Goal: Task Accomplishment & Management: Manage account settings

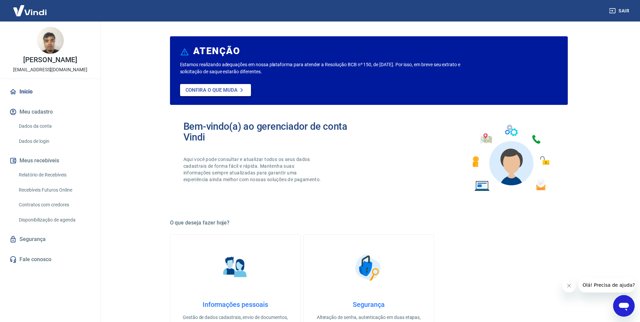
click at [218, 92] on p "Confira o que muda" at bounding box center [211, 90] width 52 height 6
click at [54, 175] on link "Relatório de Recebíveis" at bounding box center [54, 175] width 76 height 14
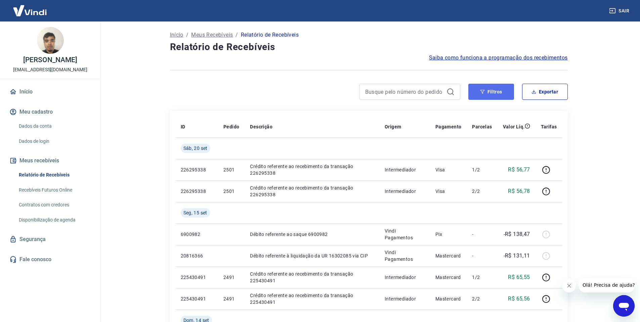
click at [489, 92] on button "Filtros" at bounding box center [491, 92] width 46 height 16
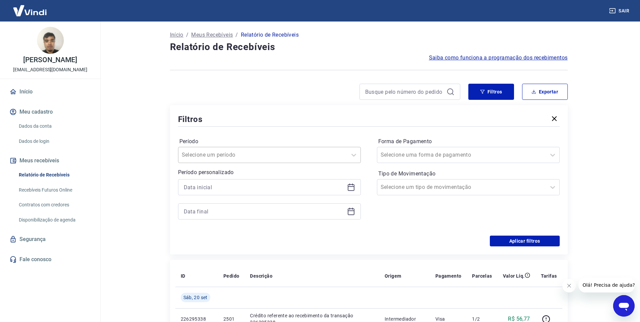
click at [314, 153] on div at bounding box center [263, 154] width 162 height 9
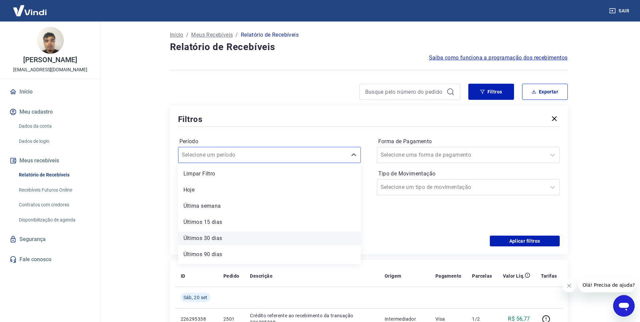
click at [306, 238] on div "Últimos 30 dias" at bounding box center [269, 237] width 183 height 13
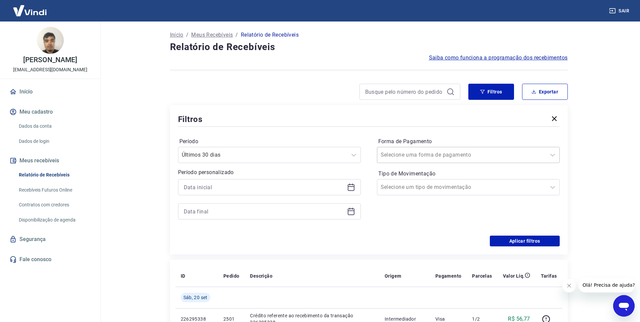
click at [467, 158] on div at bounding box center [461, 154] width 162 height 9
click at [613, 155] on main "Início / Meus Recebíveis / Relatório de Recebíveis Relatório de Recebíveis Saib…" at bounding box center [368, 171] width 542 height 300
click at [482, 195] on div "Forma de Pagamento Selecione uma forma de pagamento Tipo de Movimentação Seleci…" at bounding box center [468, 181] width 183 height 91
click at [479, 190] on div at bounding box center [461, 186] width 162 height 9
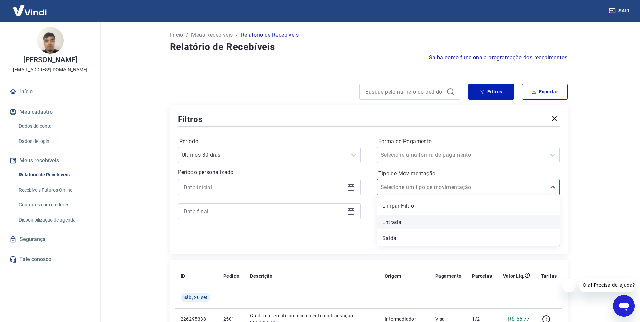
click at [474, 220] on div "Entrada" at bounding box center [468, 221] width 183 height 13
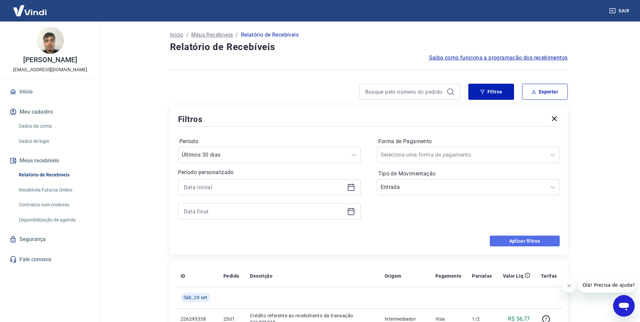
click at [534, 243] on button "Aplicar filtros" at bounding box center [525, 240] width 70 height 11
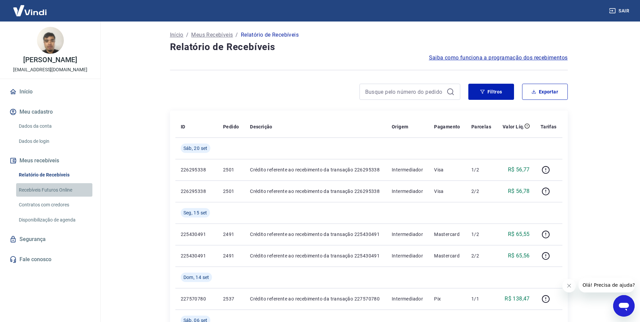
click at [60, 191] on link "Recebíveis Futuros Online" at bounding box center [54, 190] width 76 height 14
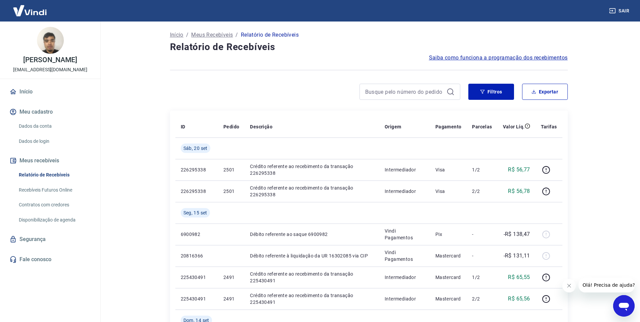
click at [49, 221] on link "Disponibilização de agenda" at bounding box center [54, 220] width 76 height 14
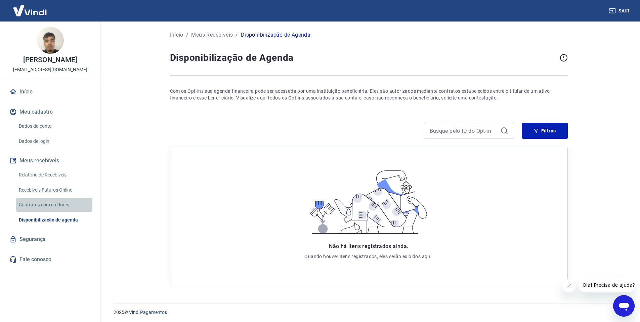
click at [46, 207] on link "Contratos com credores" at bounding box center [54, 205] width 76 height 14
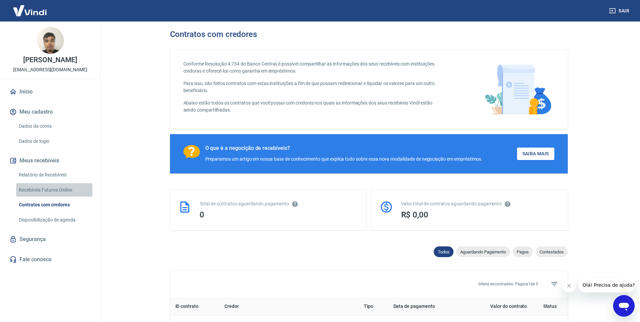
click at [46, 191] on link "Recebíveis Futuros Online" at bounding box center [54, 190] width 76 height 14
